Goal: Go to known website: Access a specific website the user already knows

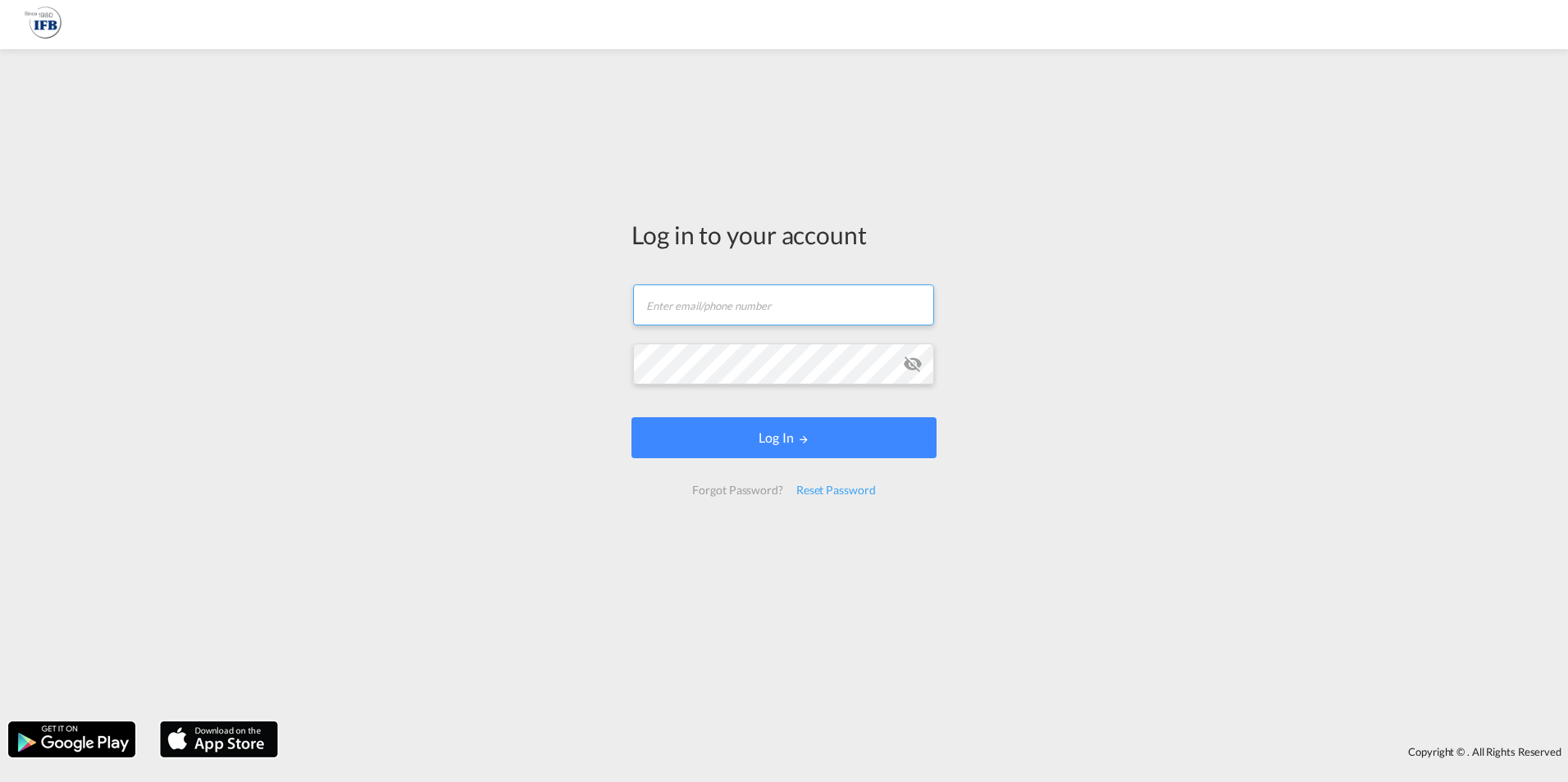
click at [701, 313] on input "text" at bounding box center [784, 304] width 301 height 41
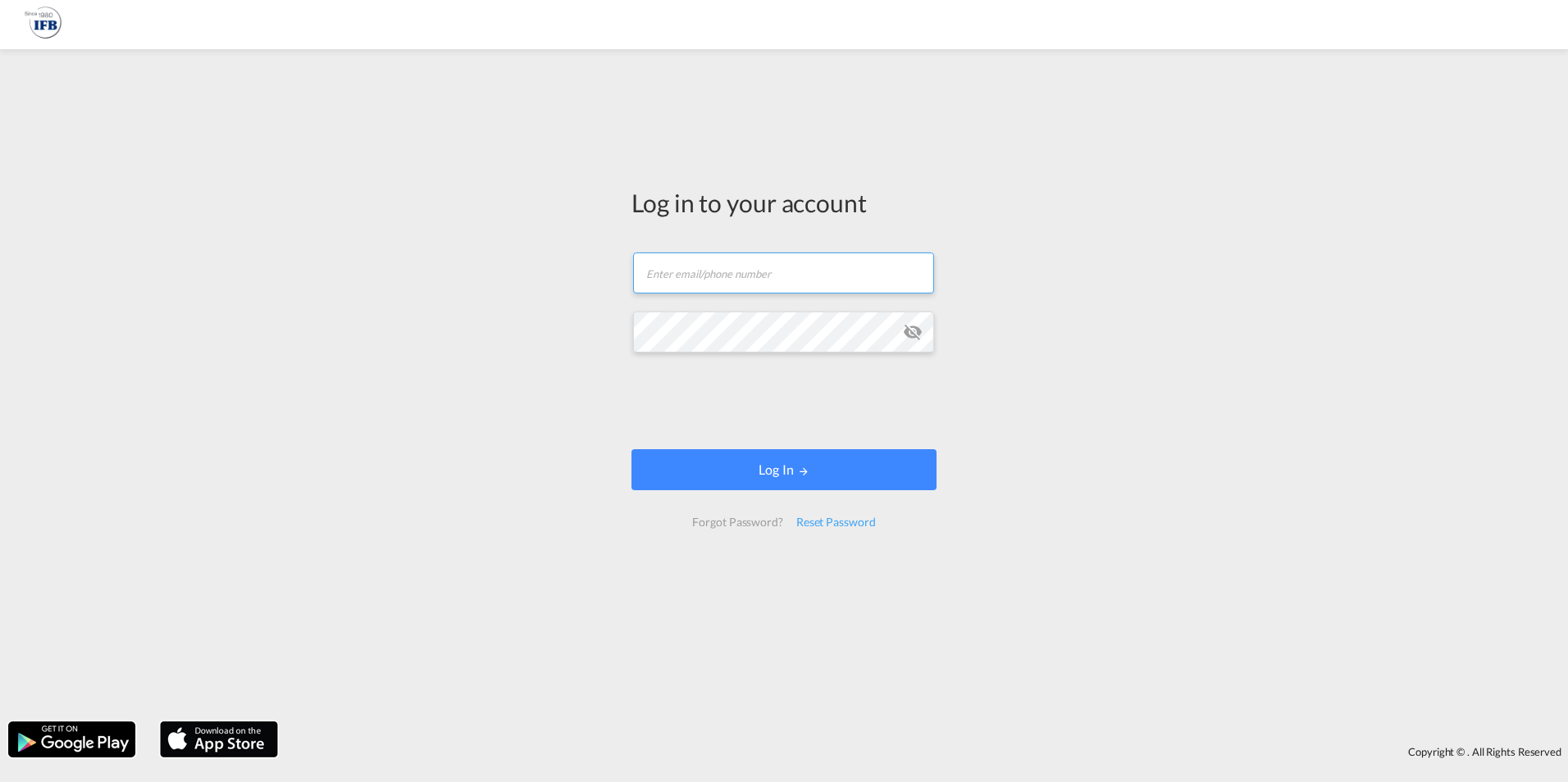
click at [711, 276] on input "text" at bounding box center [784, 273] width 301 height 41
type input "[PERSON_NAME][EMAIL_ADDRESS][PERSON_NAME][DOMAIN_NAME]"
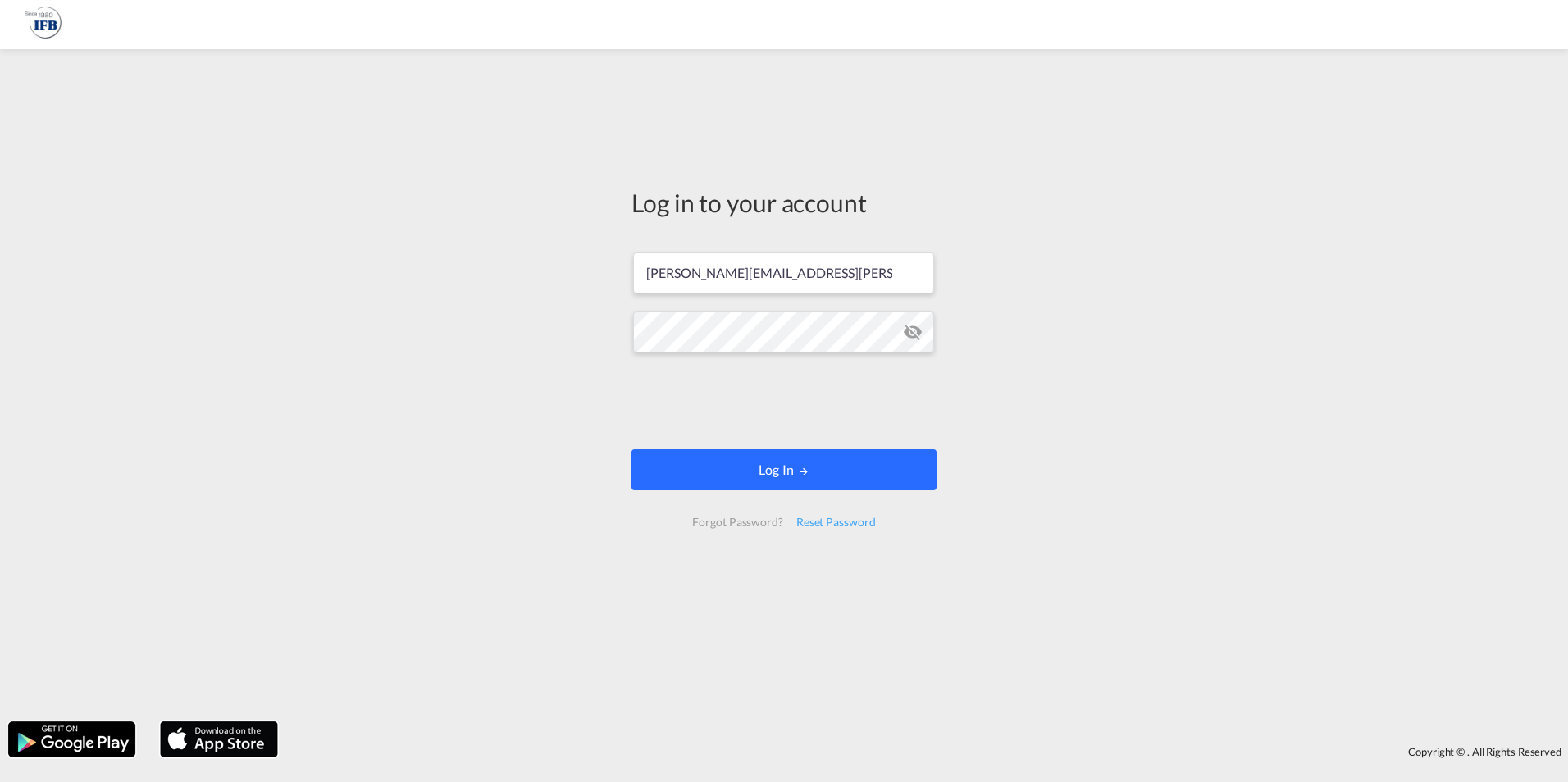
click at [791, 475] on button "Log In" at bounding box center [784, 470] width 305 height 41
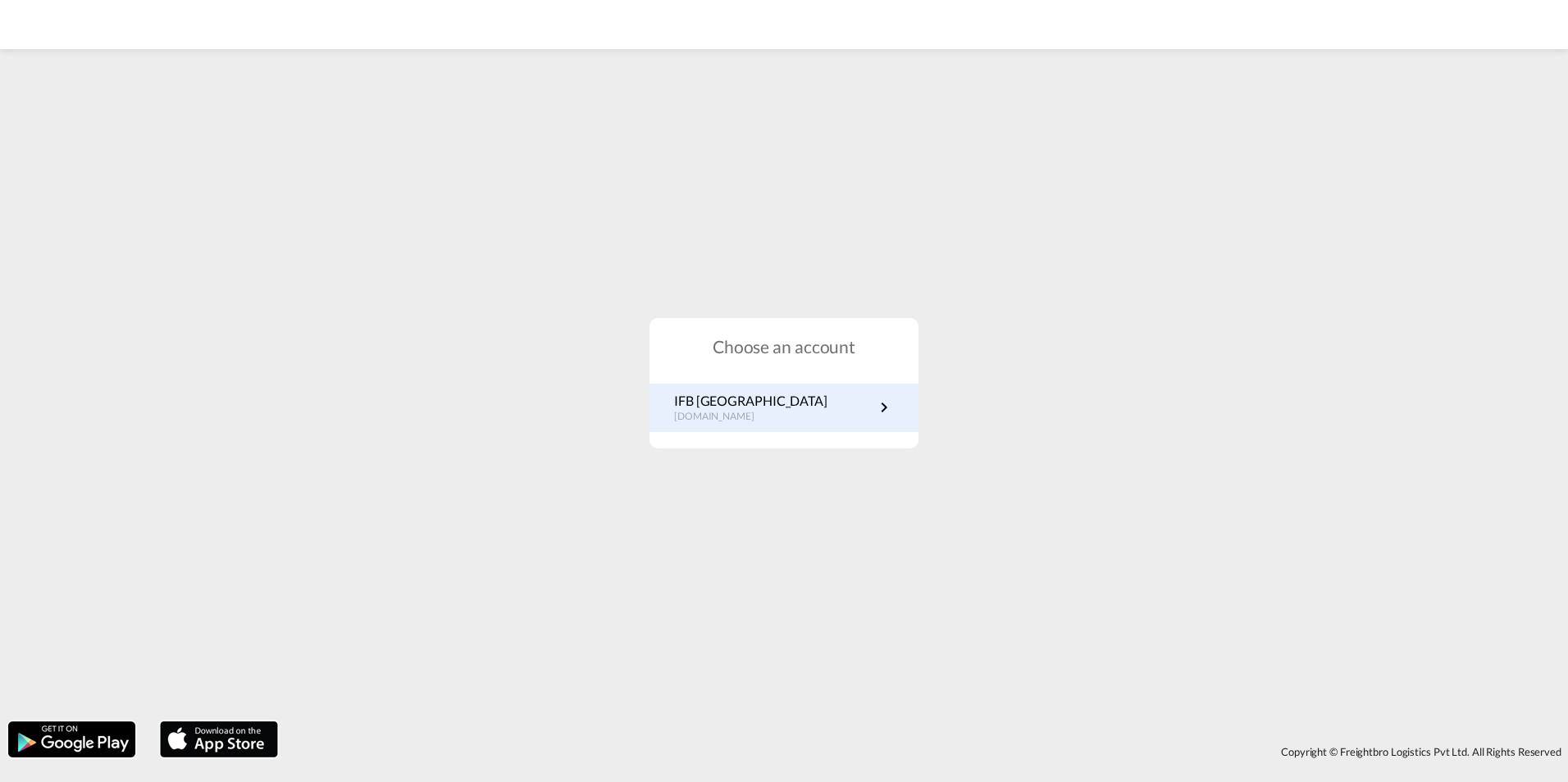
click at [857, 414] on link "IFB Germany [DOMAIN_NAME]" at bounding box center [783, 408] width 220 height 32
